Goal: Transaction & Acquisition: Purchase product/service

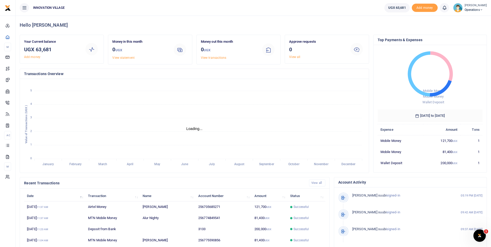
click at [480, 10] on icon at bounding box center [481, 10] width 3 height 4
click at [462, 50] on link "Logout" at bounding box center [478, 47] width 41 height 7
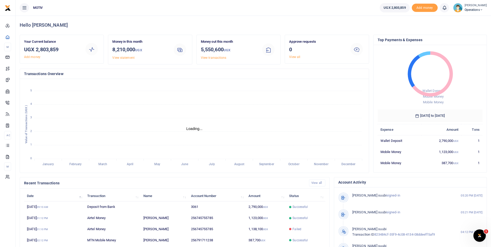
scroll to position [4, 4]
click at [480, 10] on icon at bounding box center [481, 10] width 3 height 4
click at [469, 17] on link "Switch accounts" at bounding box center [478, 18] width 41 height 7
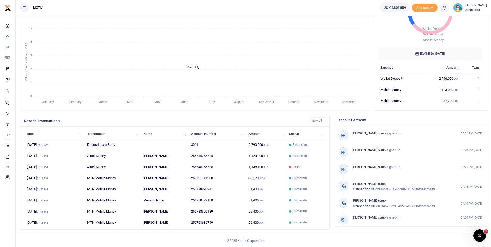
scroll to position [62, 0]
click at [317, 121] on link "View all" at bounding box center [317, 120] width 16 height 7
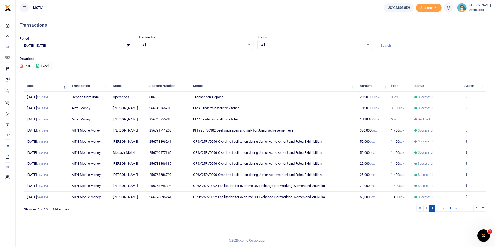
click at [425, 209] on li at bounding box center [427, 208] width 6 height 7
click at [420, 207] on li at bounding box center [420, 208] width 7 height 7
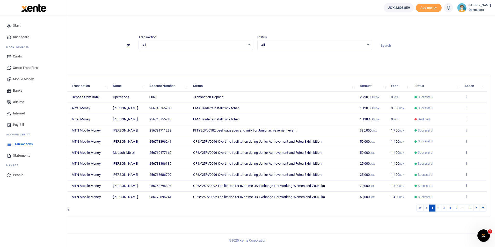
click at [28, 37] on span "Dashboard" at bounding box center [21, 36] width 16 height 5
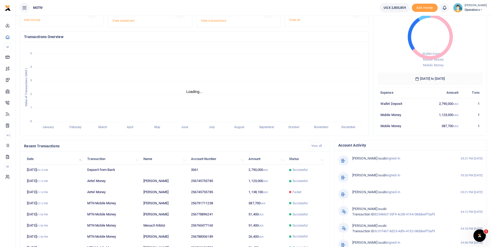
scroll to position [38, 0]
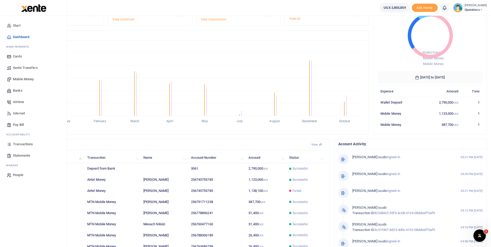
click at [21, 79] on span "Mobile Money" at bounding box center [23, 79] width 21 height 5
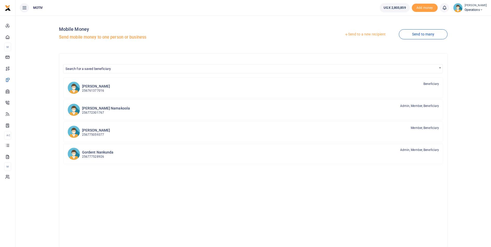
click at [367, 34] on link "Send to a new recipient" at bounding box center [366, 34] width 68 height 9
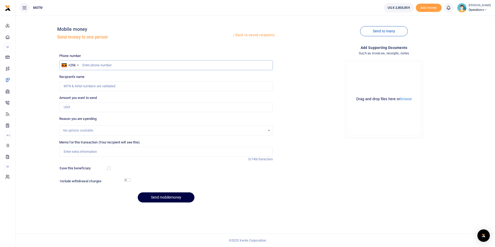
click at [97, 67] on input "text" at bounding box center [166, 65] width 214 height 10
paste input "702052300"
type input "0702052300"
type input "Mwajuma Namuli"
type input "0702052300"
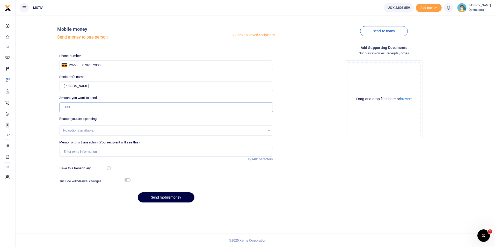
click at [81, 107] on input "Amount you want to send" at bounding box center [166, 107] width 214 height 10
type input "2,295,000"
click at [75, 151] on input "Memo for this transaction (Your recipient will see this)" at bounding box center [166, 152] width 214 height 10
paste input "KITY25PV0089"
paste input "Supply of matooke"
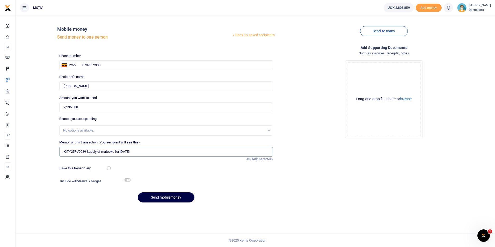
type input "KITY25PV0089 Supply of matooke for [DATE]"
click at [107, 168] on input "checkbox" at bounding box center [108, 168] width 3 height 3
checkbox input "true"
click at [127, 180] on input "checkbox" at bounding box center [127, 179] width 7 height 3
checkbox input "true"
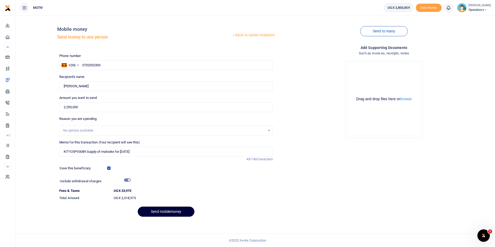
click at [163, 210] on button "Send mobilemoney" at bounding box center [166, 212] width 57 height 10
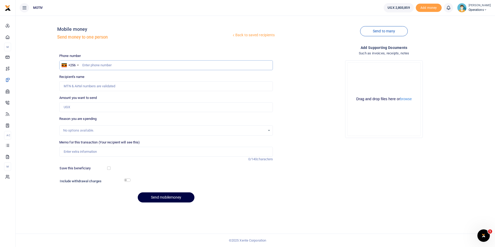
click at [87, 64] on input "text" at bounding box center [166, 65] width 214 height 10
paste input "0764224904"
type input "0764224904"
type input "James Kamusiime"
type input "0764224904"
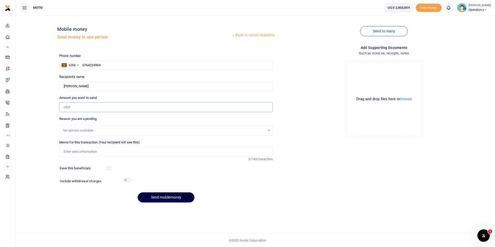
click at [68, 107] on input "Amount you want to send" at bounding box center [166, 107] width 214 height 10
type input "206,000"
click at [39, 124] on div "Back to saved recipients Mobile money Send money to one person Send to many Pho…" at bounding box center [256, 113] width 476 height 187
click at [63, 152] on input "Memo for this transaction (Your recipient will see this)" at bounding box center [166, 152] width 214 height 10
paste input "KITY25PV0084"
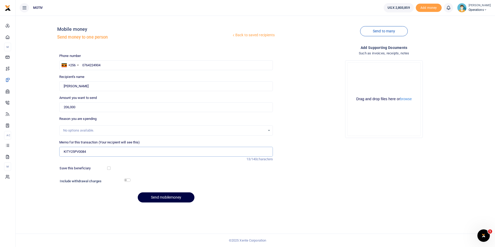
paste input "Transport and Lunch for Bread shop attendant for August 2025"
type input "KITY25PV0084 Transport and Lunch for Bread shop attendant for [DATE]"
click at [128, 182] on input "checkbox" at bounding box center [127, 179] width 7 height 3
checkbox input "true"
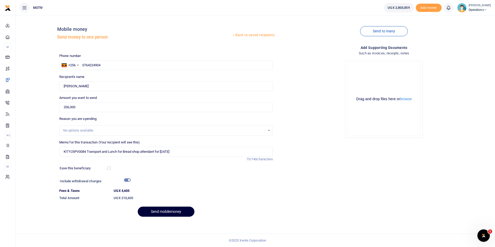
click at [168, 210] on button "Send mobilemoney" at bounding box center [166, 212] width 57 height 10
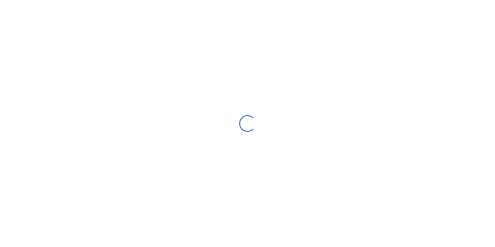
select select "Loading bundles"
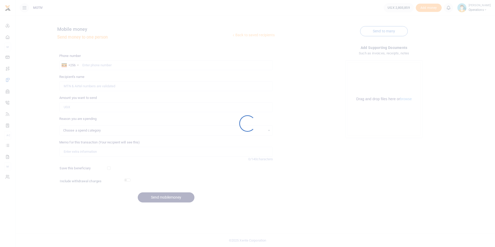
select select
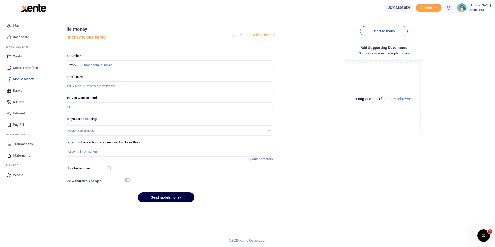
click at [21, 37] on span "Dashboard" at bounding box center [21, 36] width 16 height 5
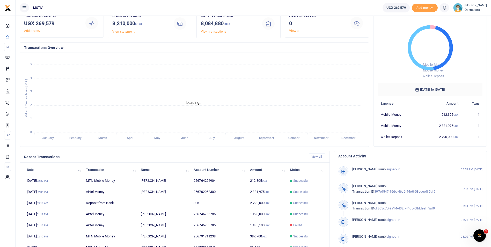
scroll to position [62, 0]
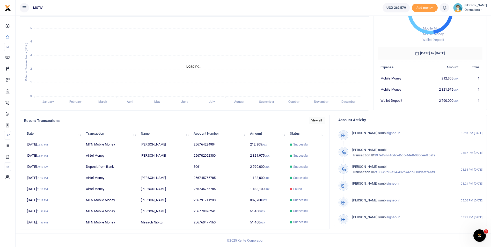
click at [318, 120] on link "View all" at bounding box center [317, 120] width 16 height 7
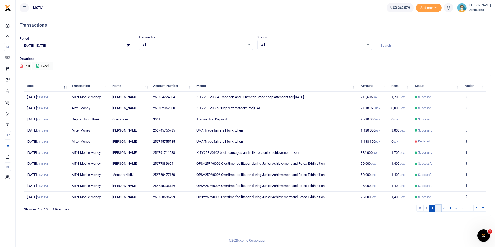
click at [437, 208] on link "2" at bounding box center [438, 208] width 6 height 7
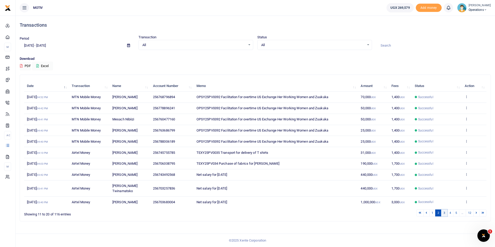
click at [445, 212] on link "3" at bounding box center [444, 213] width 6 height 7
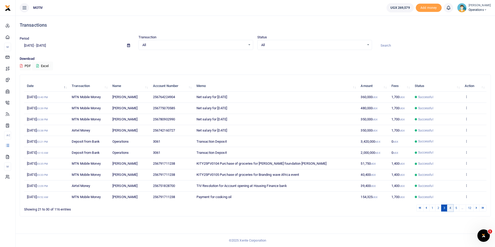
click at [450, 212] on link "4" at bounding box center [450, 208] width 6 height 7
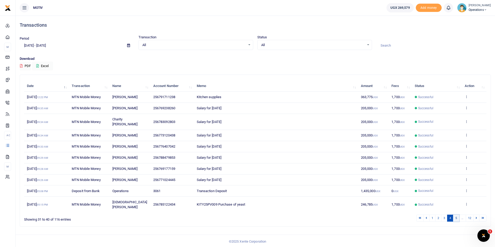
click at [455, 215] on link "5" at bounding box center [456, 218] width 6 height 7
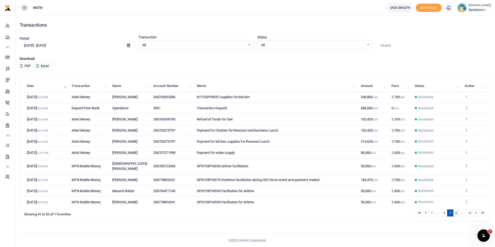
click at [457, 210] on link "6" at bounding box center [456, 213] width 6 height 7
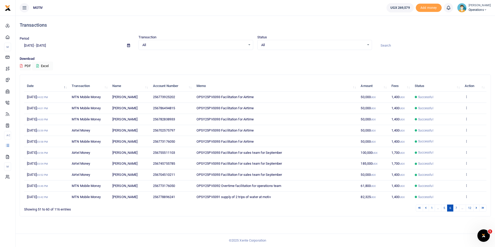
click at [457, 210] on link "7" at bounding box center [456, 208] width 6 height 7
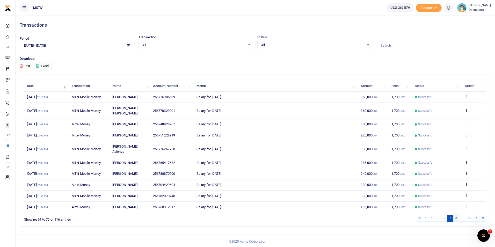
click at [456, 215] on link "8" at bounding box center [456, 218] width 6 height 7
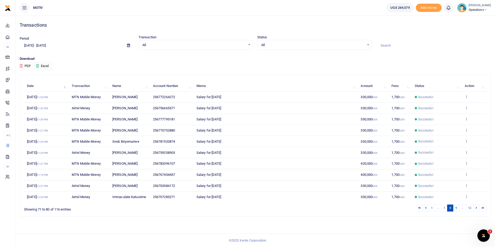
click at [456, 213] on div "Search: Date Transaction Name Account Number Memo Amount Fees Status Action [DA…" at bounding box center [255, 145] width 471 height 141
click at [456, 210] on link "9" at bounding box center [456, 208] width 6 height 7
click at [456, 210] on link "10" at bounding box center [455, 208] width 8 height 7
click at [462, 210] on link "11" at bounding box center [462, 208] width 8 height 7
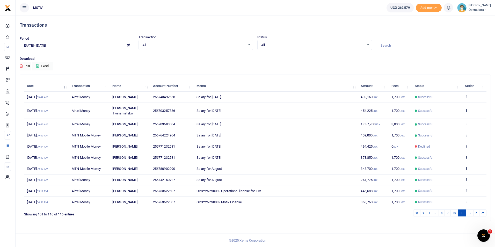
click at [483, 88] on th "Action" at bounding box center [474, 86] width 25 height 11
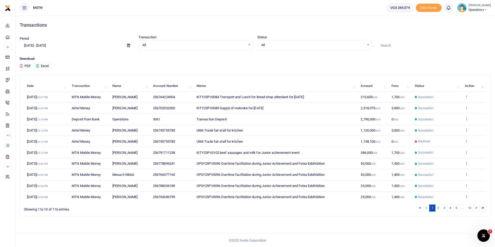
click at [48, 67] on button "Excel" at bounding box center [42, 66] width 21 height 9
click at [64, 45] on input "[DATE] - [DATE]" at bounding box center [71, 45] width 103 height 9
click at [95, 42] on input "[DATE] - [DATE]" at bounding box center [71, 45] width 103 height 9
click at [38, 80] on li "Last 30 Days" at bounding box center [38, 80] width 36 height 8
click at [43, 63] on button "Excel" at bounding box center [42, 66] width 21 height 9
